Goal: Navigation & Orientation: Find specific page/section

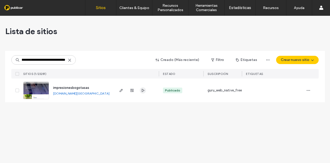
click at [142, 90] on icon "button" at bounding box center [143, 90] width 4 height 4
drag, startPoint x: 97, startPoint y: 89, endPoint x: 59, endPoint y: 87, distance: 37.5
click at [59, 87] on div "impresionesbogotasas impresionesbogotasas.colombia.publicar.guru" at bounding box center [81, 90] width 65 height 24
drag, startPoint x: 52, startPoint y: 86, endPoint x: 89, endPoint y: 84, distance: 37.0
click at [91, 85] on div "impresionesbogotasas impresionesbogotasas.colombia.publicar.guru" at bounding box center [81, 90] width 65 height 24
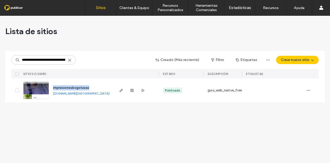
copy span "impresionesbogotasas"
drag, startPoint x: 71, startPoint y: 61, endPoint x: 80, endPoint y: 52, distance: 12.1
click at [71, 61] on icon at bounding box center [70, 60] width 4 height 4
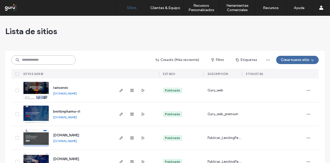
click at [38, 61] on input at bounding box center [43, 59] width 65 height 9
click at [63, 63] on input at bounding box center [43, 59] width 65 height 9
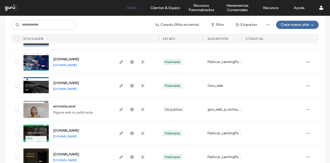
drag, startPoint x: 84, startPoint y: 36, endPoint x: 79, endPoint y: 83, distance: 47.2
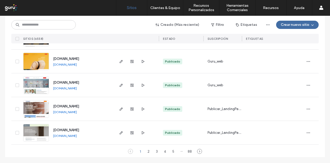
drag, startPoint x: 150, startPoint y: 36, endPoint x: 147, endPoint y: 116, distance: 80.1
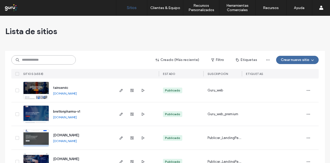
click at [61, 59] on input at bounding box center [43, 59] width 65 height 9
click at [68, 58] on input at bounding box center [43, 59] width 65 height 9
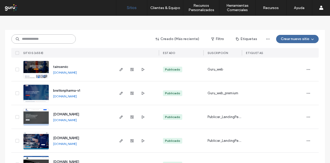
scroll to position [103, 0]
